Goal: Transaction & Acquisition: Subscribe to service/newsletter

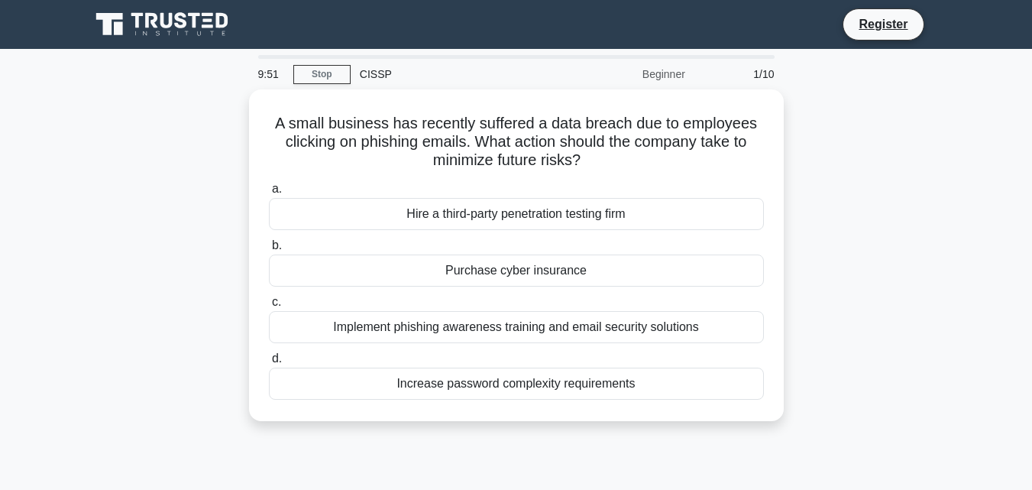
click at [368, 75] on div "CISSP" at bounding box center [456, 74] width 210 height 31
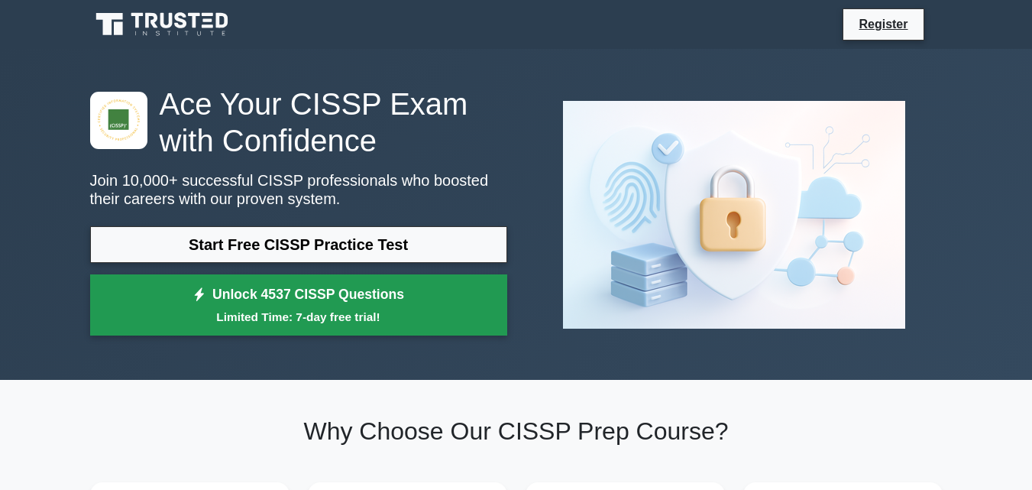
click at [312, 298] on link "Unlock 4537 CISSP Questions Limited Time: 7-day free trial!" at bounding box center [298, 304] width 417 height 61
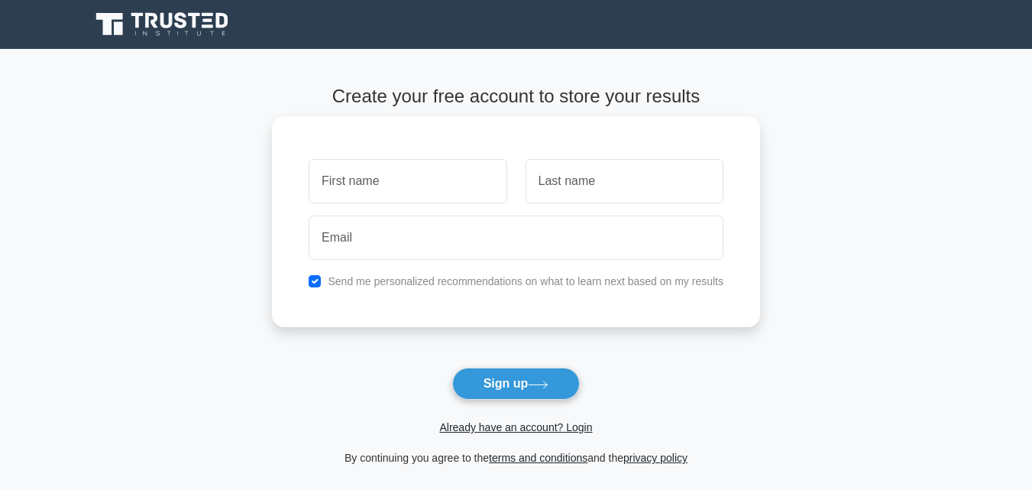
click at [421, 176] on input "text" at bounding box center [408, 181] width 198 height 44
